Goal: Check status: Check status

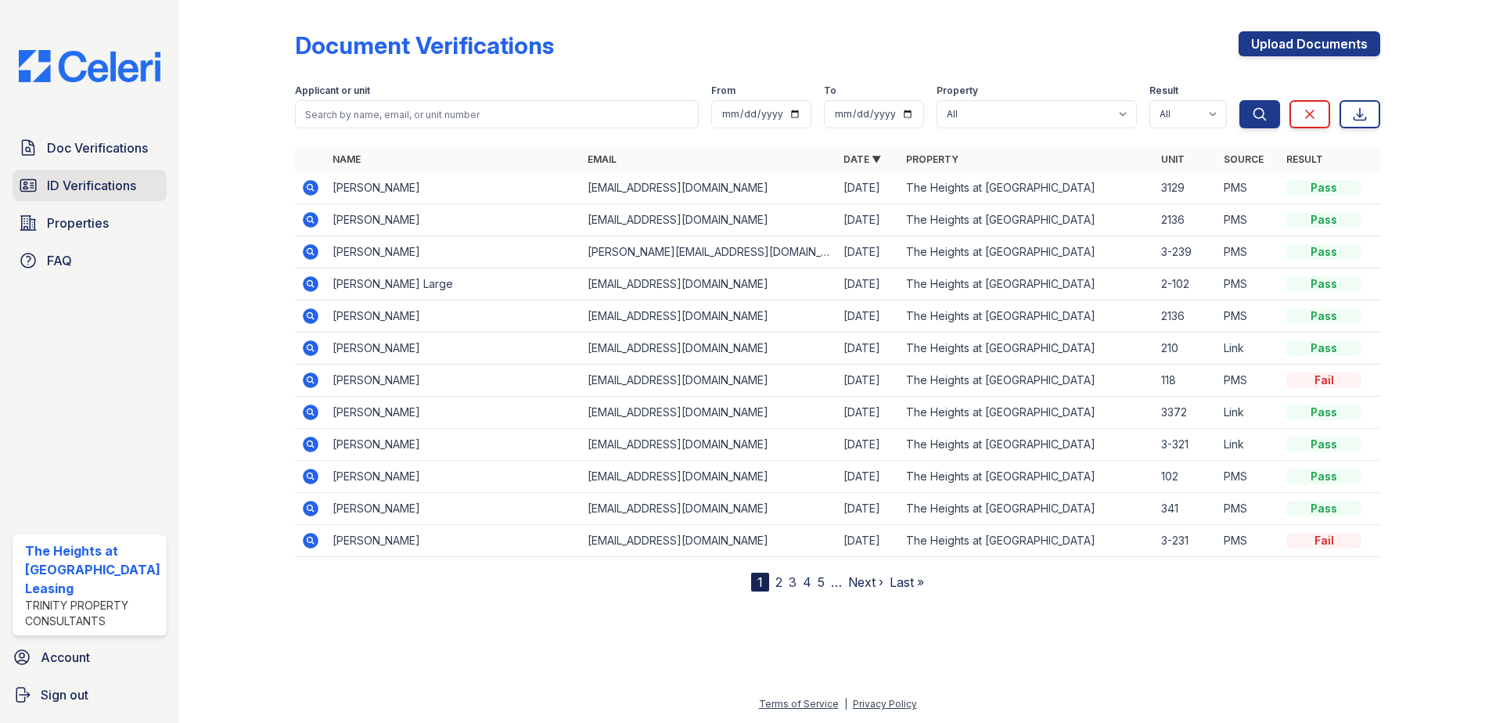
drag, startPoint x: 0, startPoint y: 0, endPoint x: 106, endPoint y: 185, distance: 212.7
click at [106, 185] on span "ID Verifications" at bounding box center [91, 185] width 89 height 19
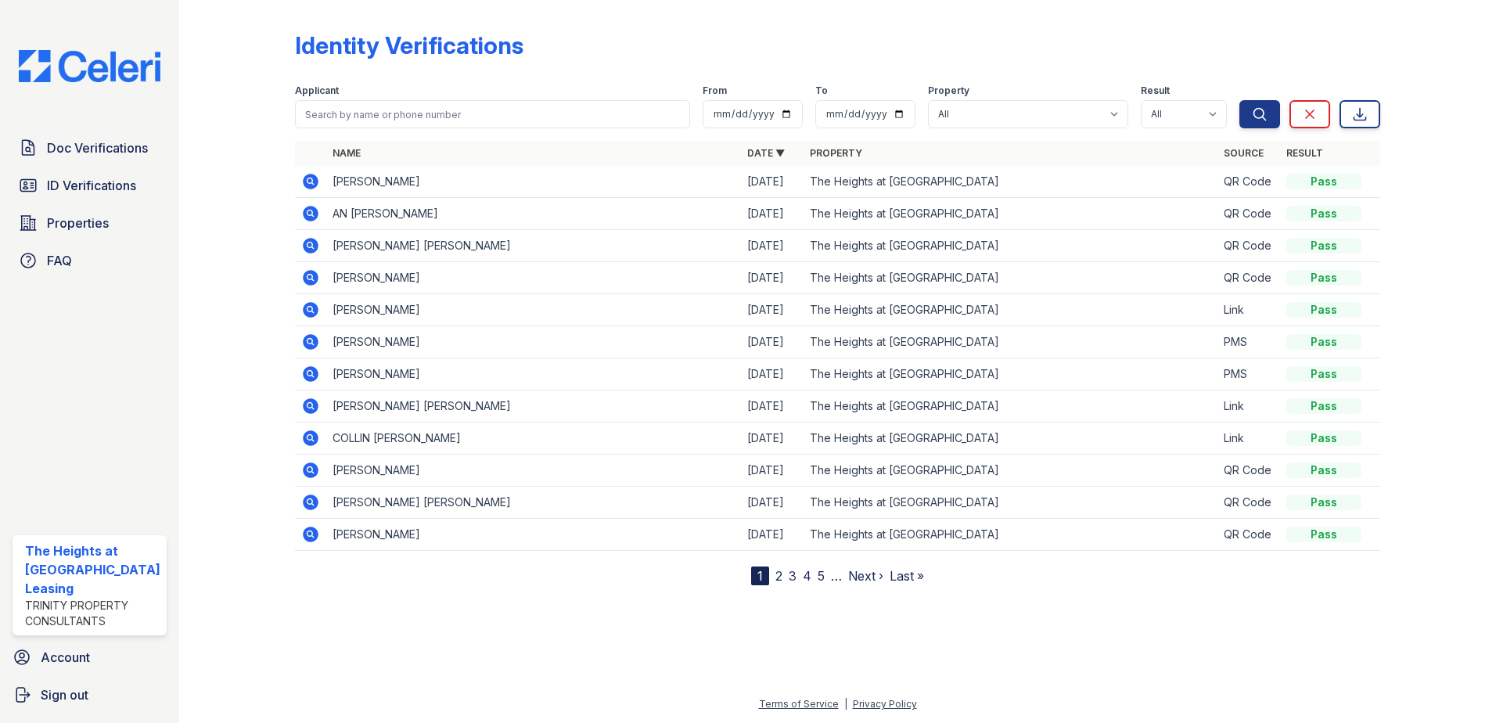
click at [305, 177] on icon at bounding box center [311, 182] width 16 height 16
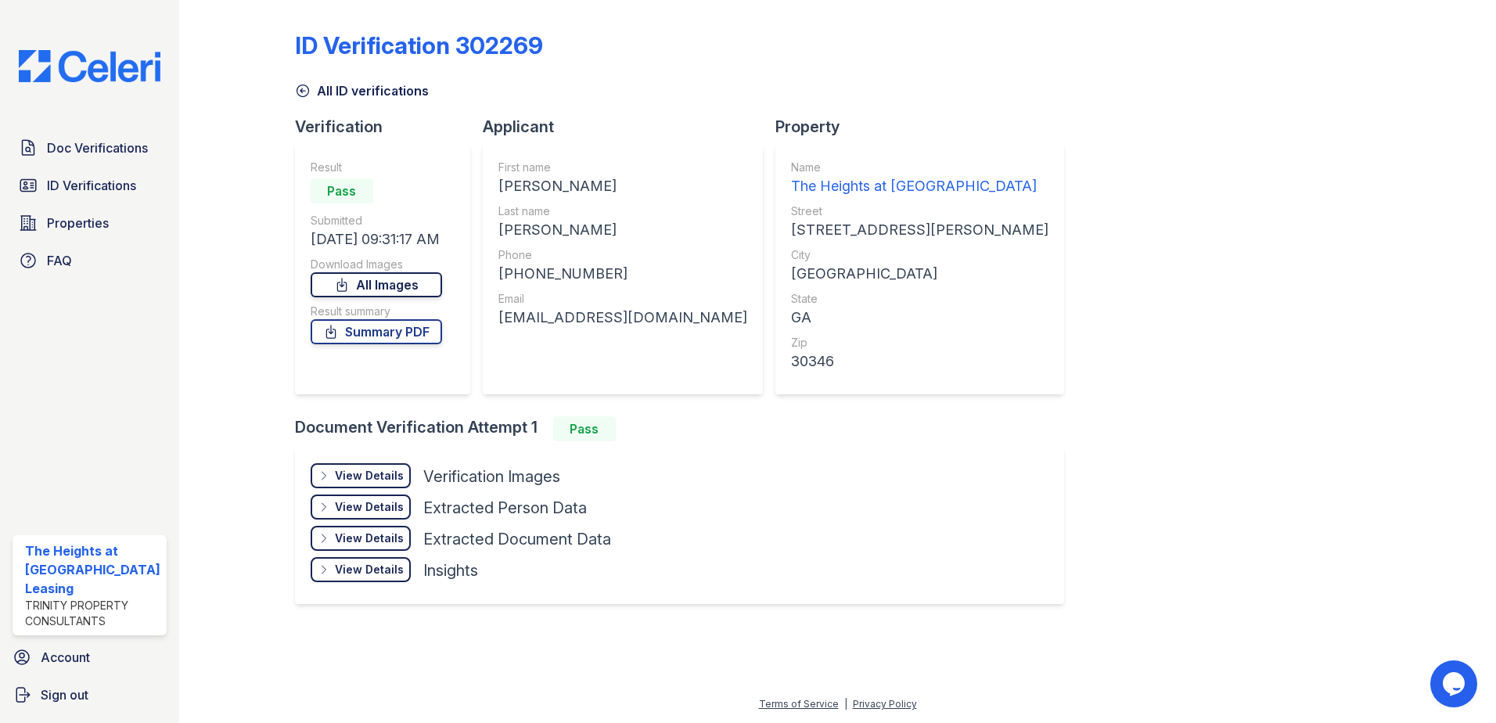
click at [397, 279] on link "All Images" at bounding box center [376, 284] width 131 height 25
click at [883, 108] on div "ID Verification 302269 All ID verifications Verification Result Pass Submitted …" at bounding box center [838, 316] width 1086 height 620
click at [97, 185] on span "ID Verifications" at bounding box center [91, 185] width 89 height 19
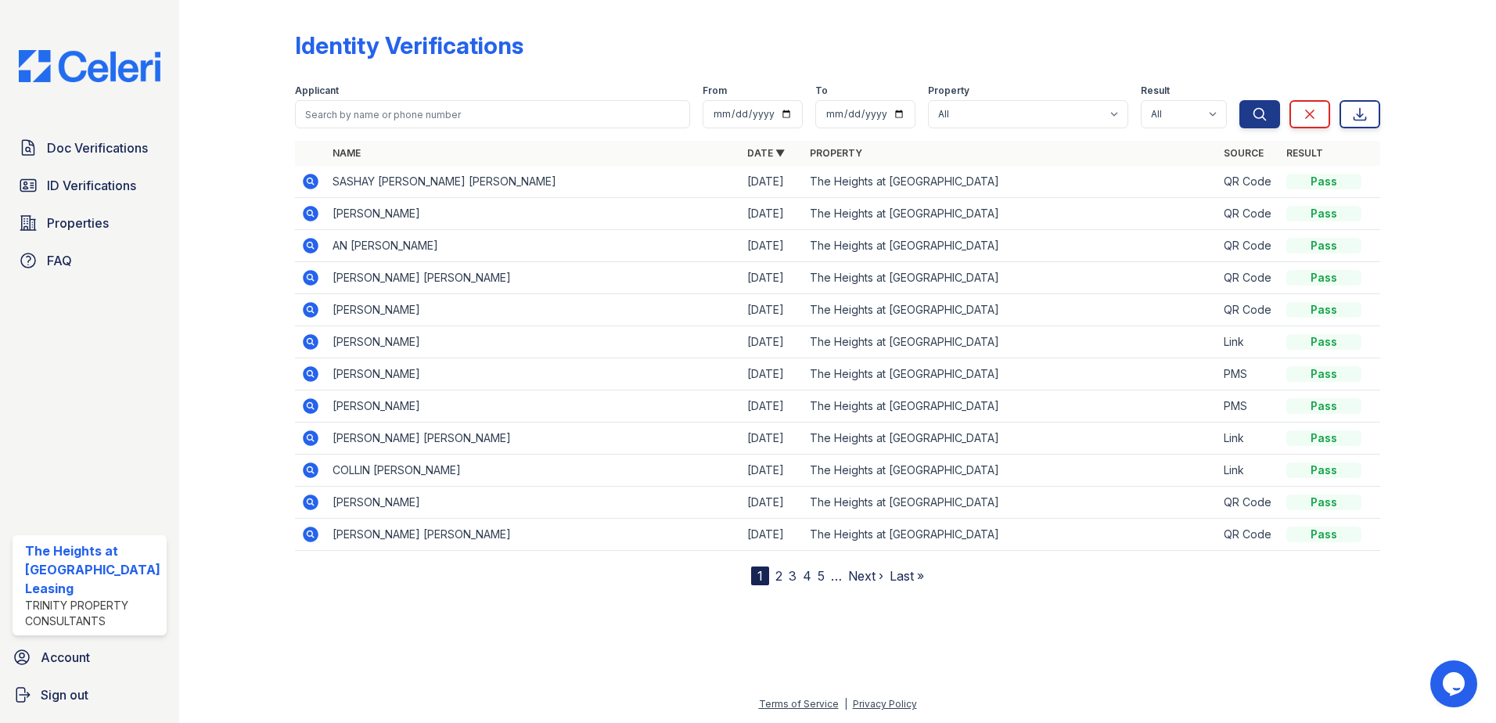
click at [311, 182] on icon at bounding box center [311, 182] width 16 height 16
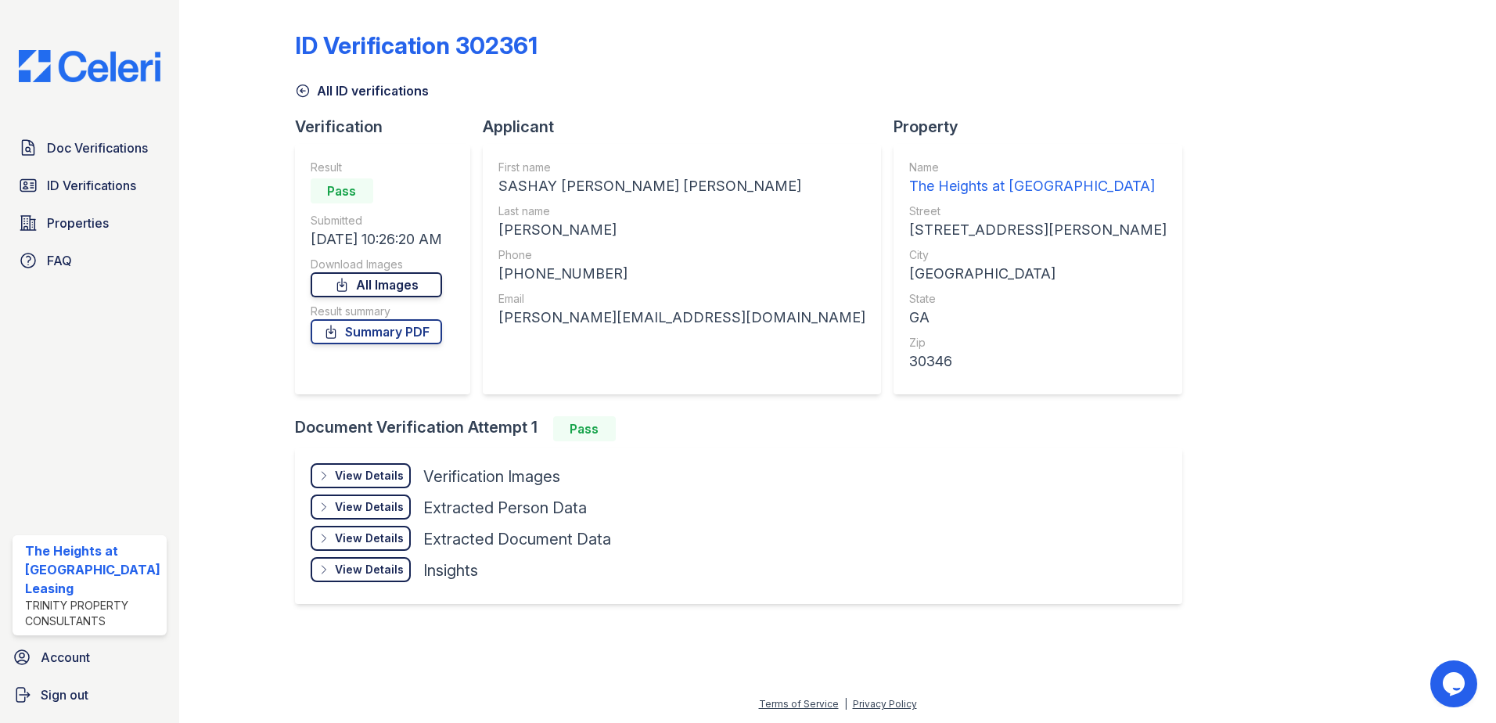
click at [372, 289] on link "All Images" at bounding box center [376, 284] width 131 height 25
click at [1028, 103] on div "ID Verification 302361 All ID verifications Verification Result Pass Submitted …" at bounding box center [838, 316] width 1086 height 620
